Goal: Information Seeking & Learning: Learn about a topic

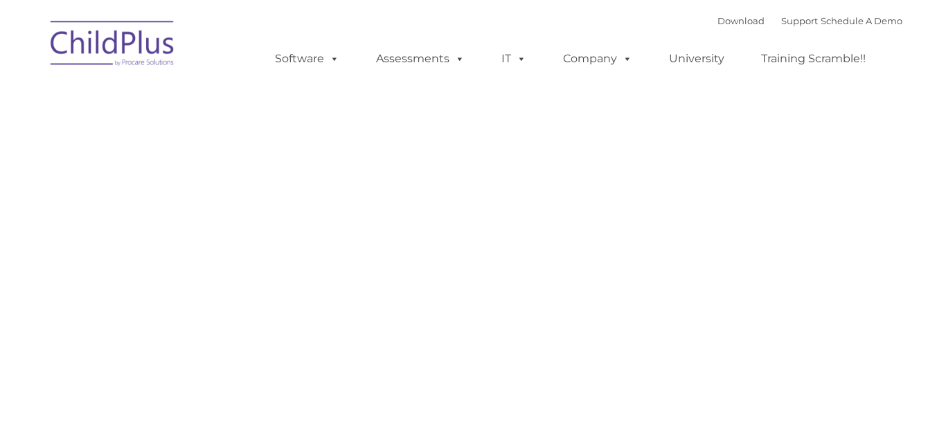
type input ""
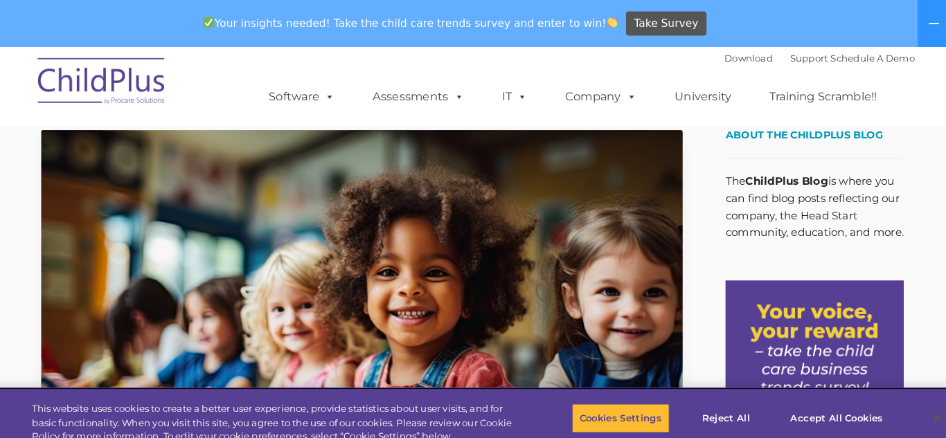
scroll to position [7, 0]
